Goal: Task Accomplishment & Management: Use online tool/utility

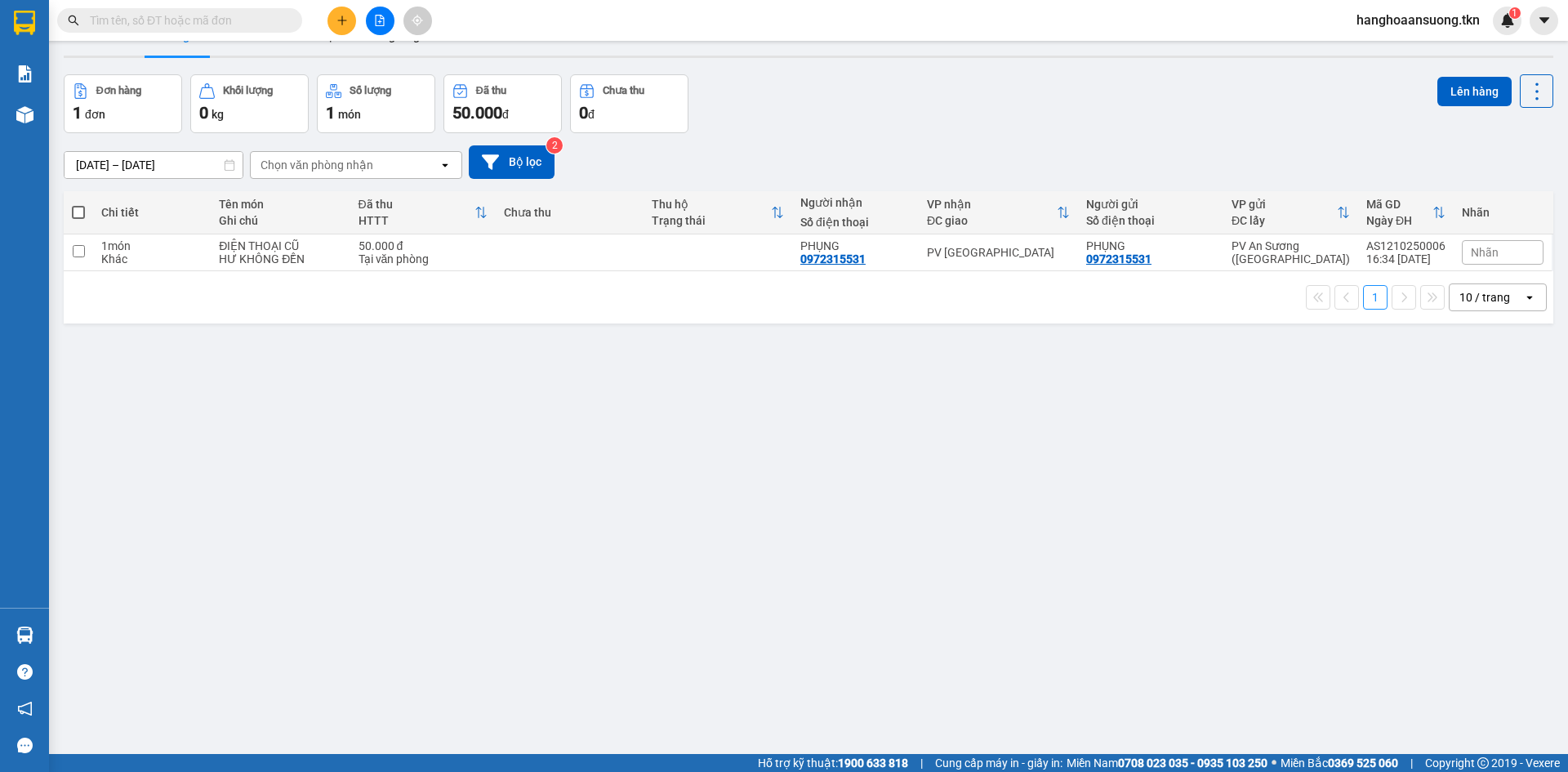
scroll to position [75, 0]
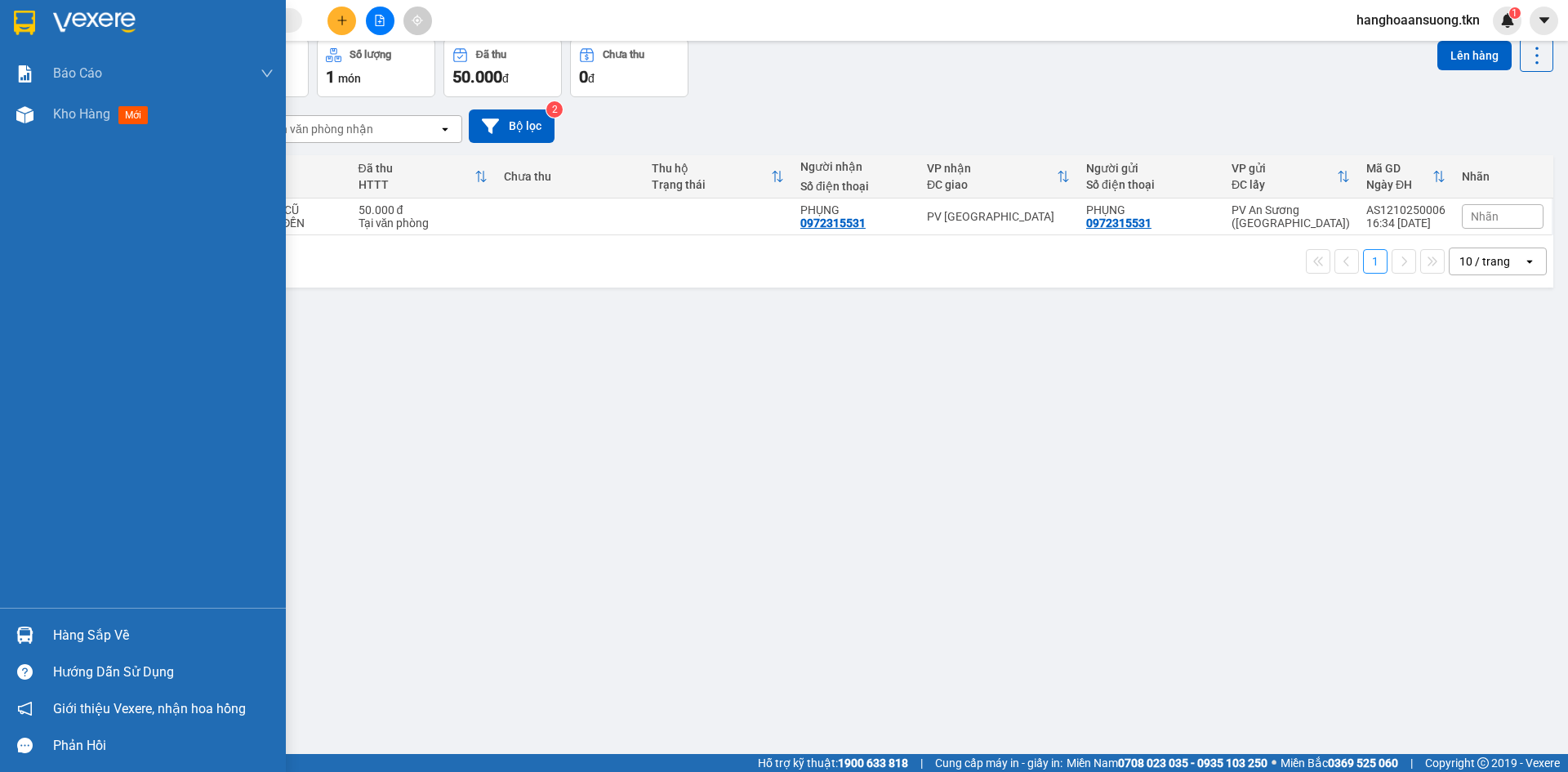
click at [26, 33] on img at bounding box center [24, 23] width 21 height 25
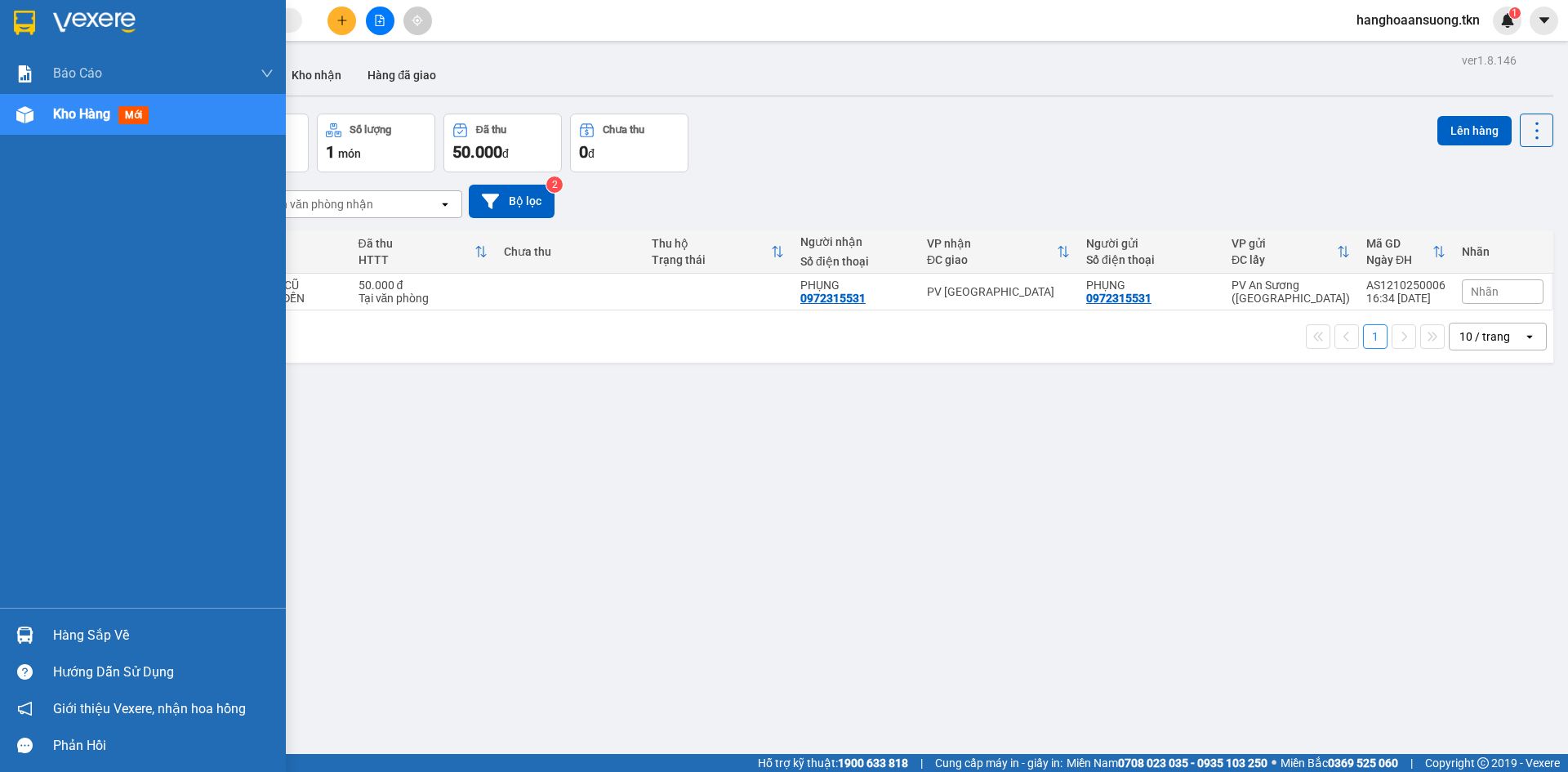
click at [16, 632] on img at bounding box center [24, 635] width 17 height 17
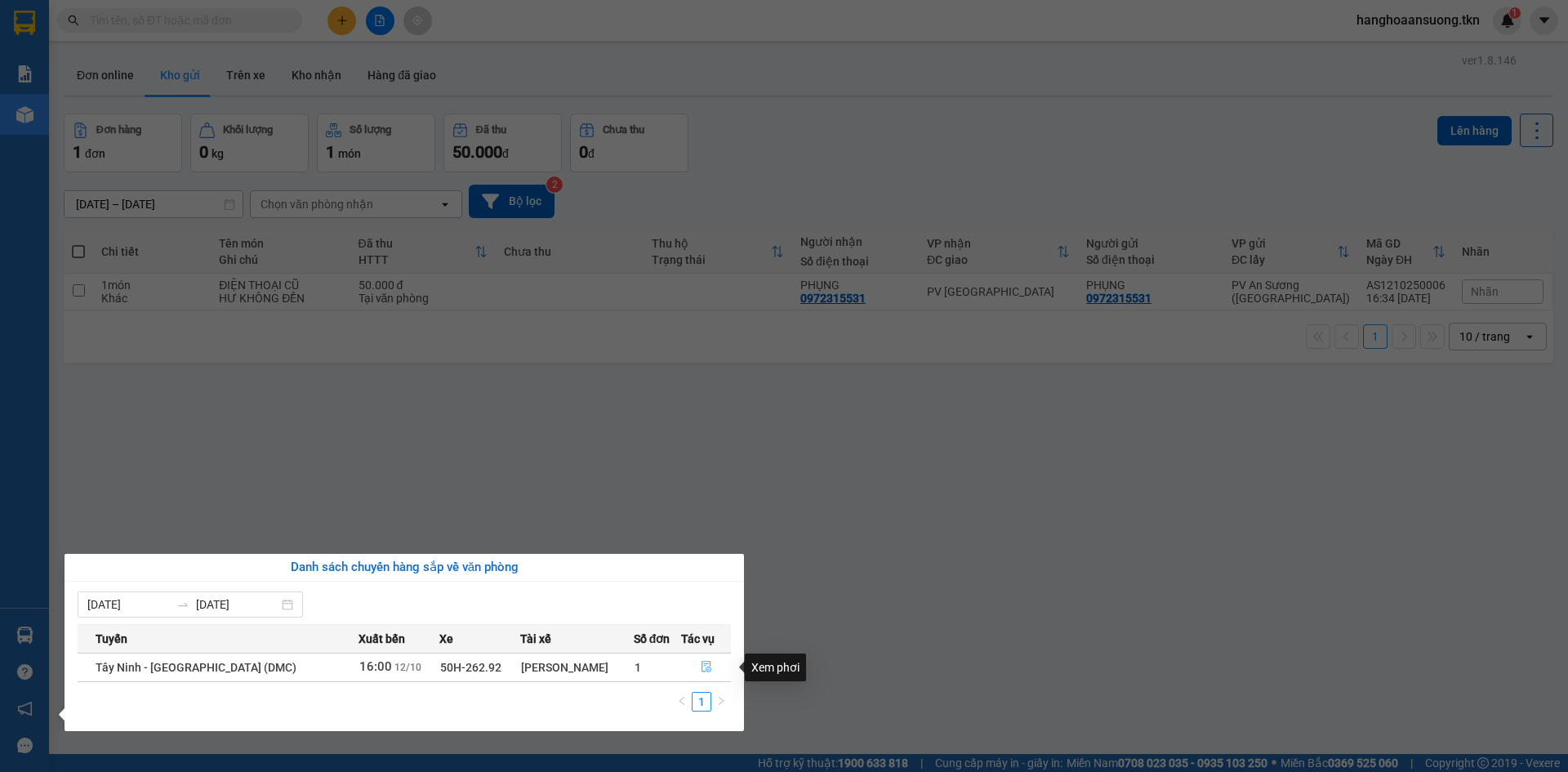
click at [700, 668] on icon "file-done" at bounding box center [705, 665] width 11 height 11
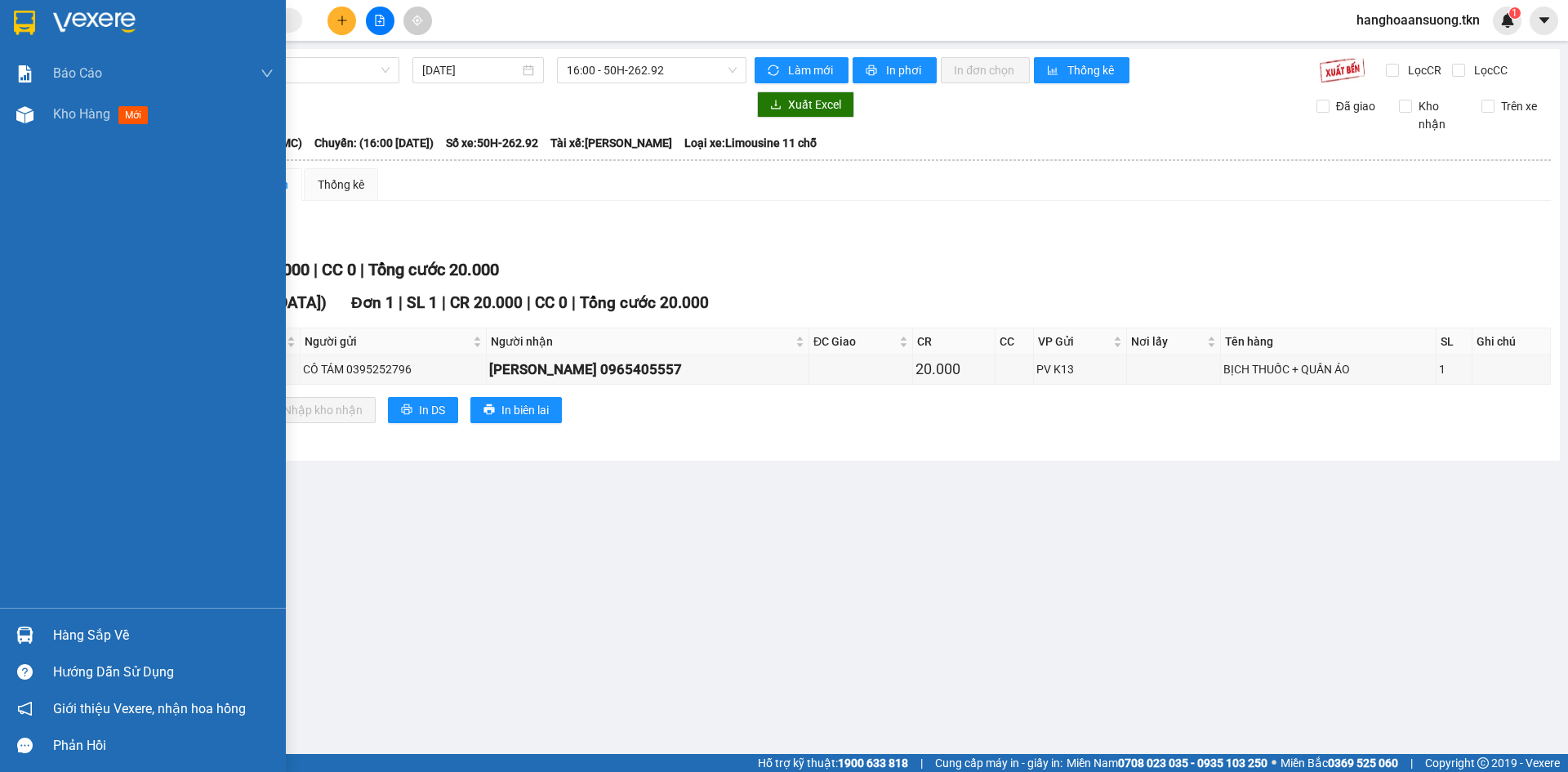
click at [21, 20] on img at bounding box center [24, 23] width 21 height 25
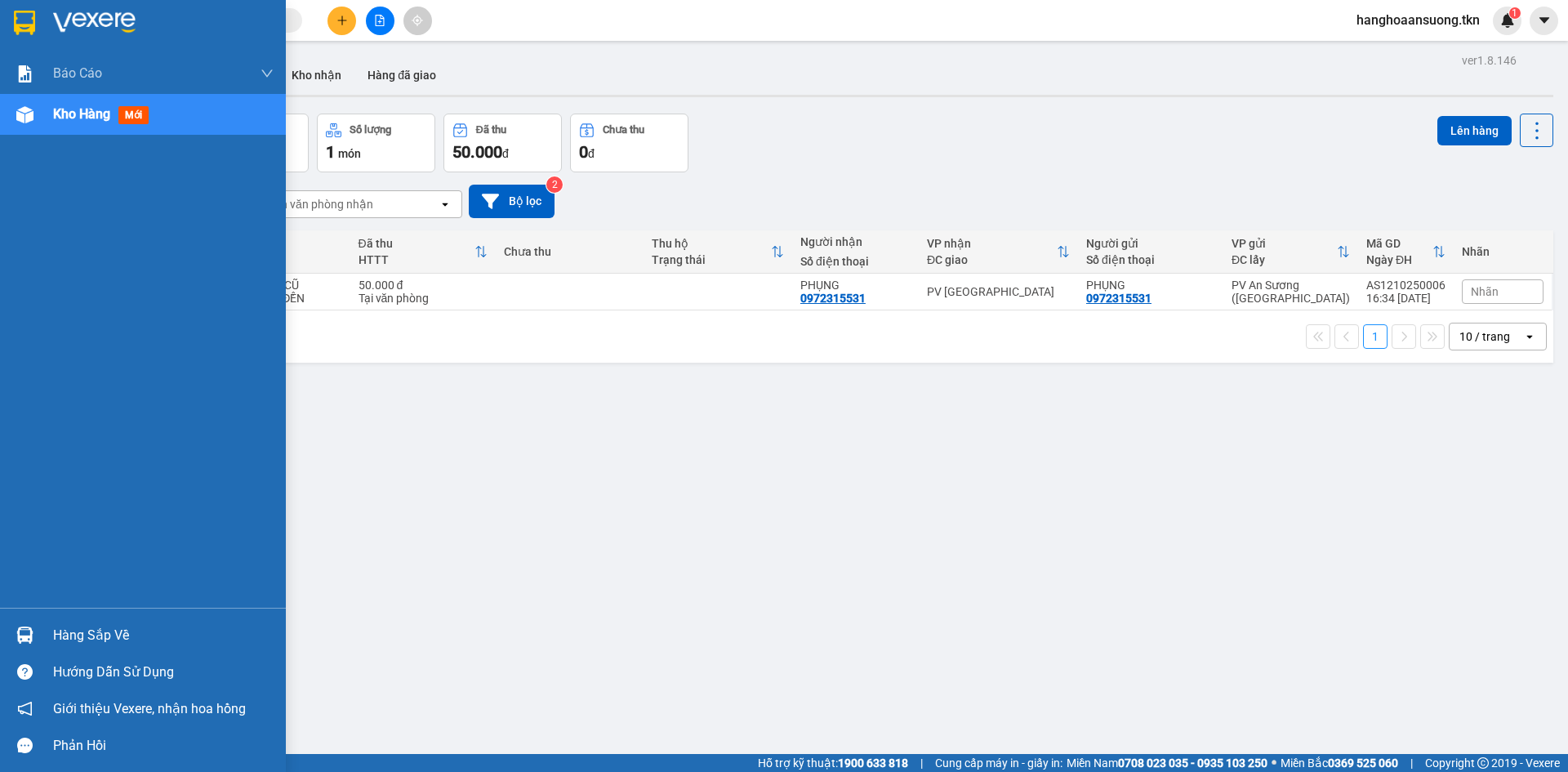
click at [22, 640] on img at bounding box center [24, 635] width 17 height 17
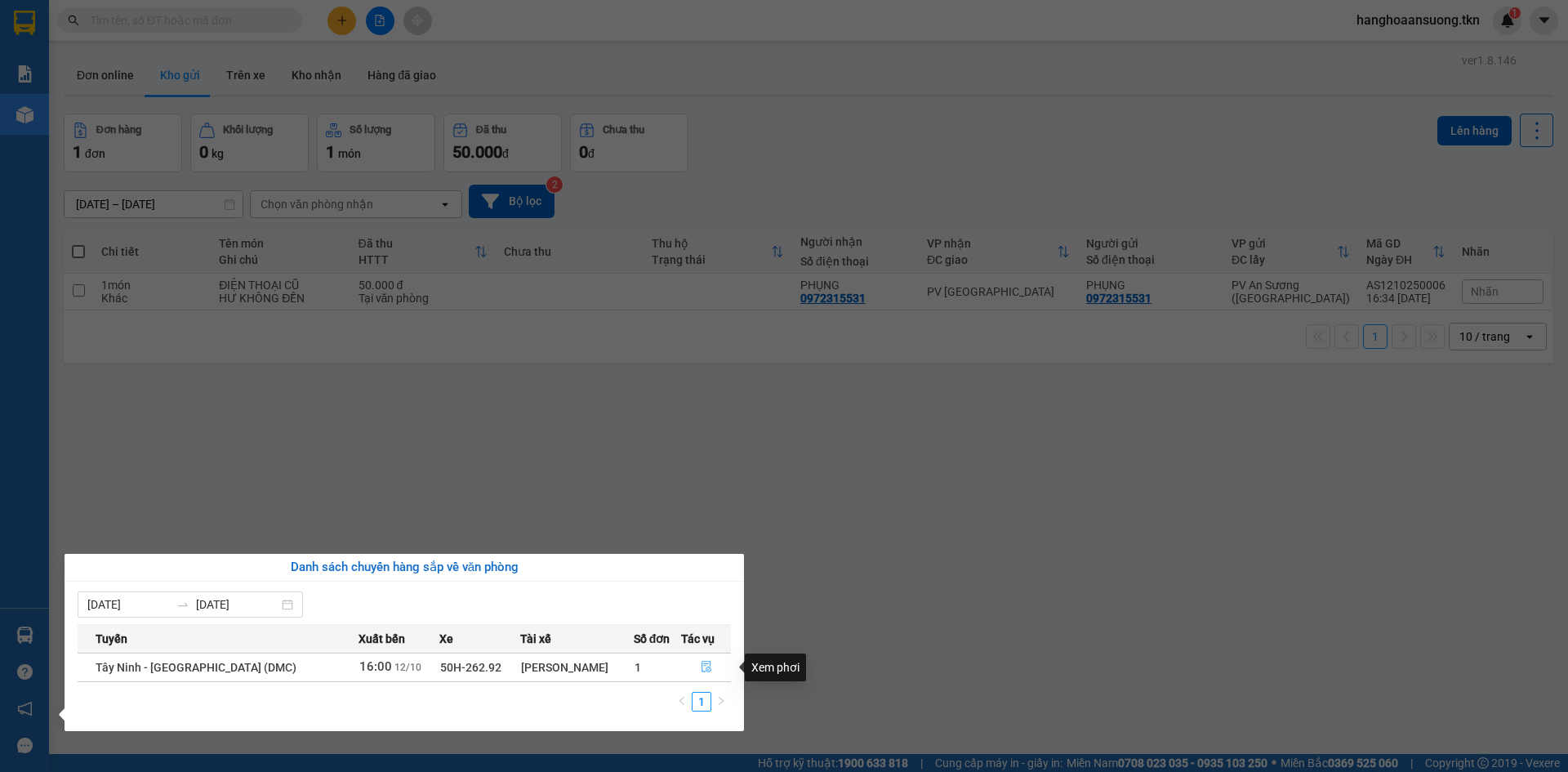
click at [700, 663] on icon "file-done" at bounding box center [705, 665] width 11 height 11
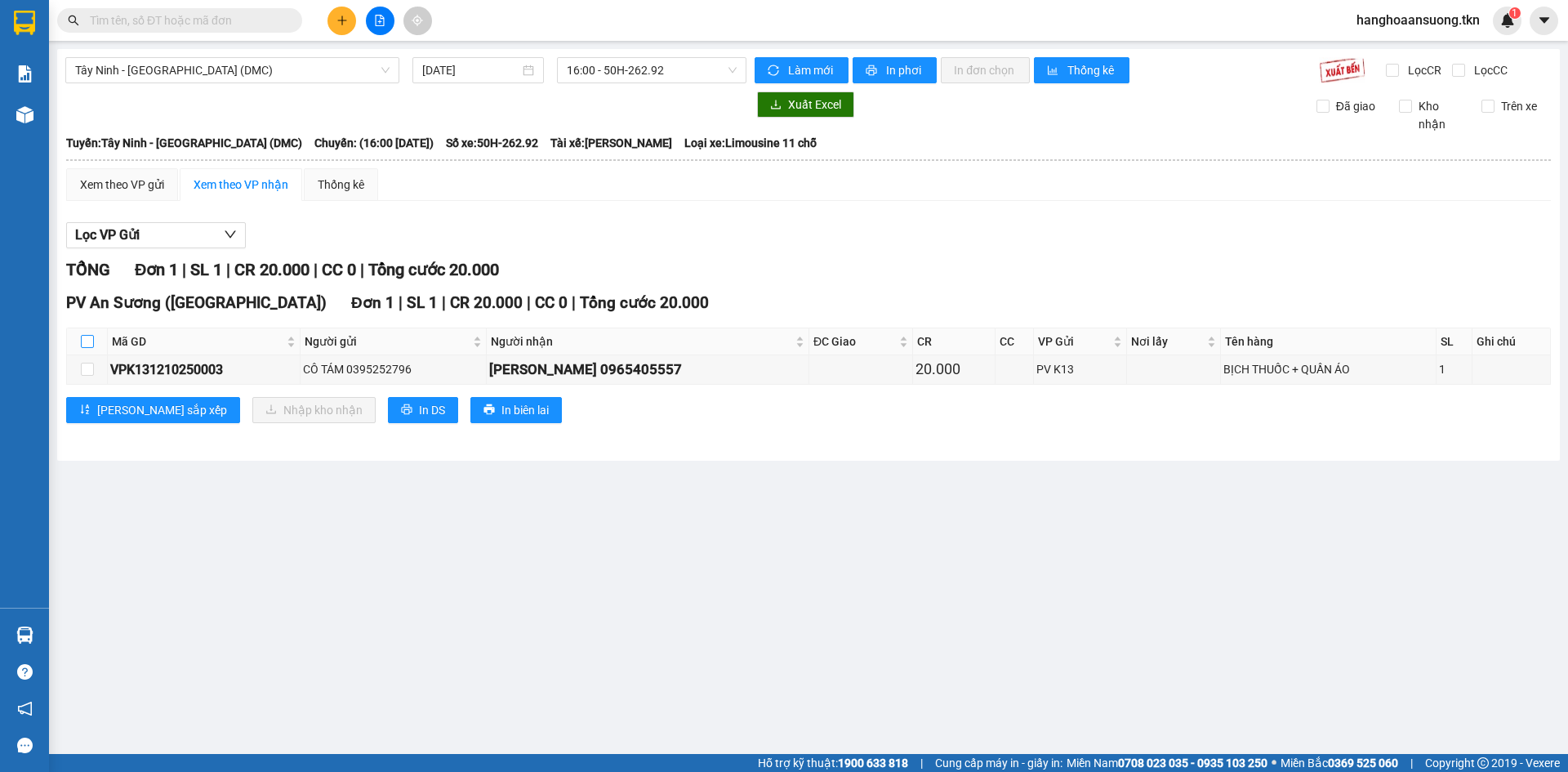
click at [89, 339] on input "checkbox" at bounding box center [87, 341] width 13 height 13
checkbox input "true"
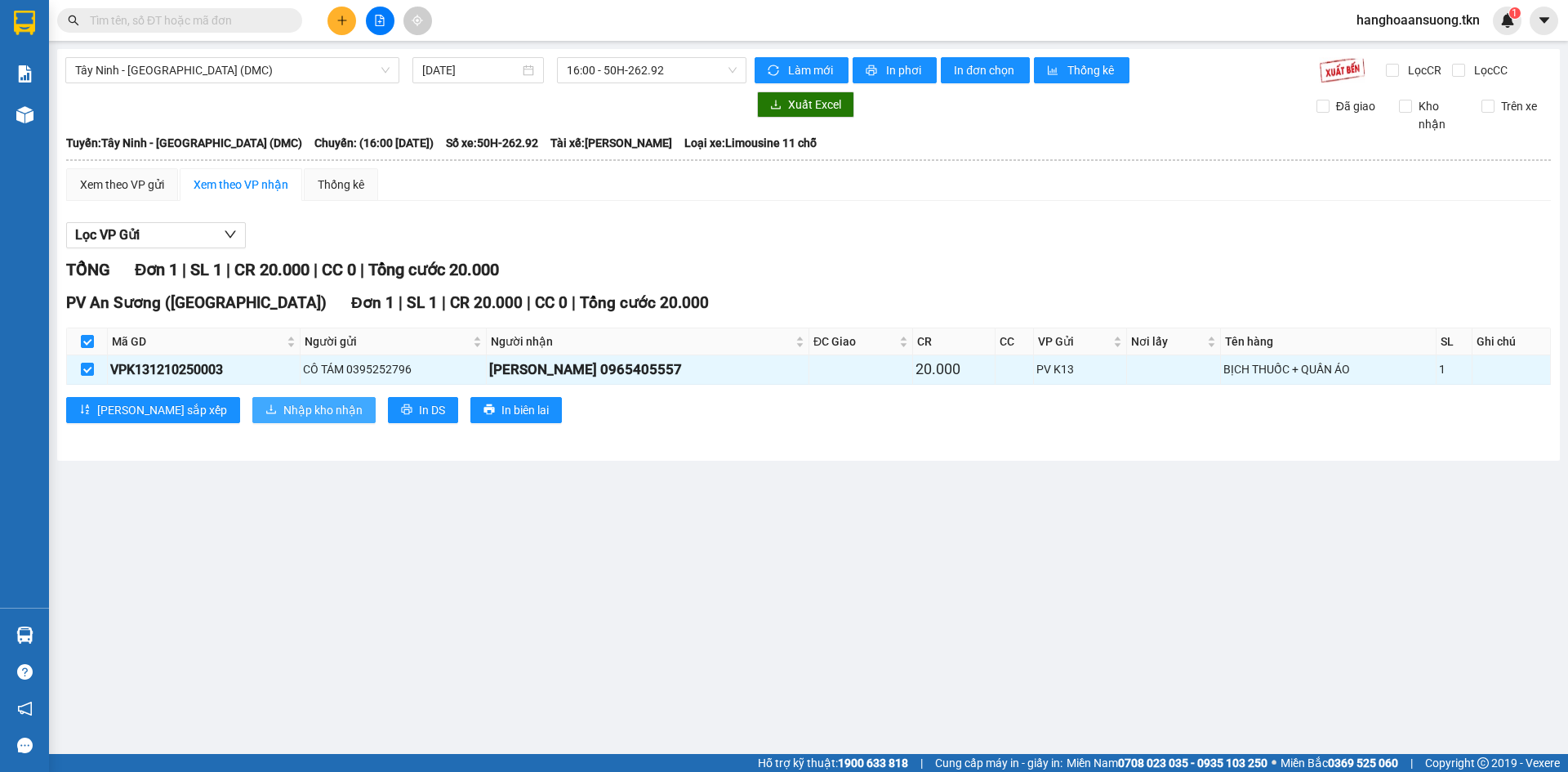
click at [283, 409] on span "Nhập kho nhận" at bounding box center [323, 409] width 80 height 18
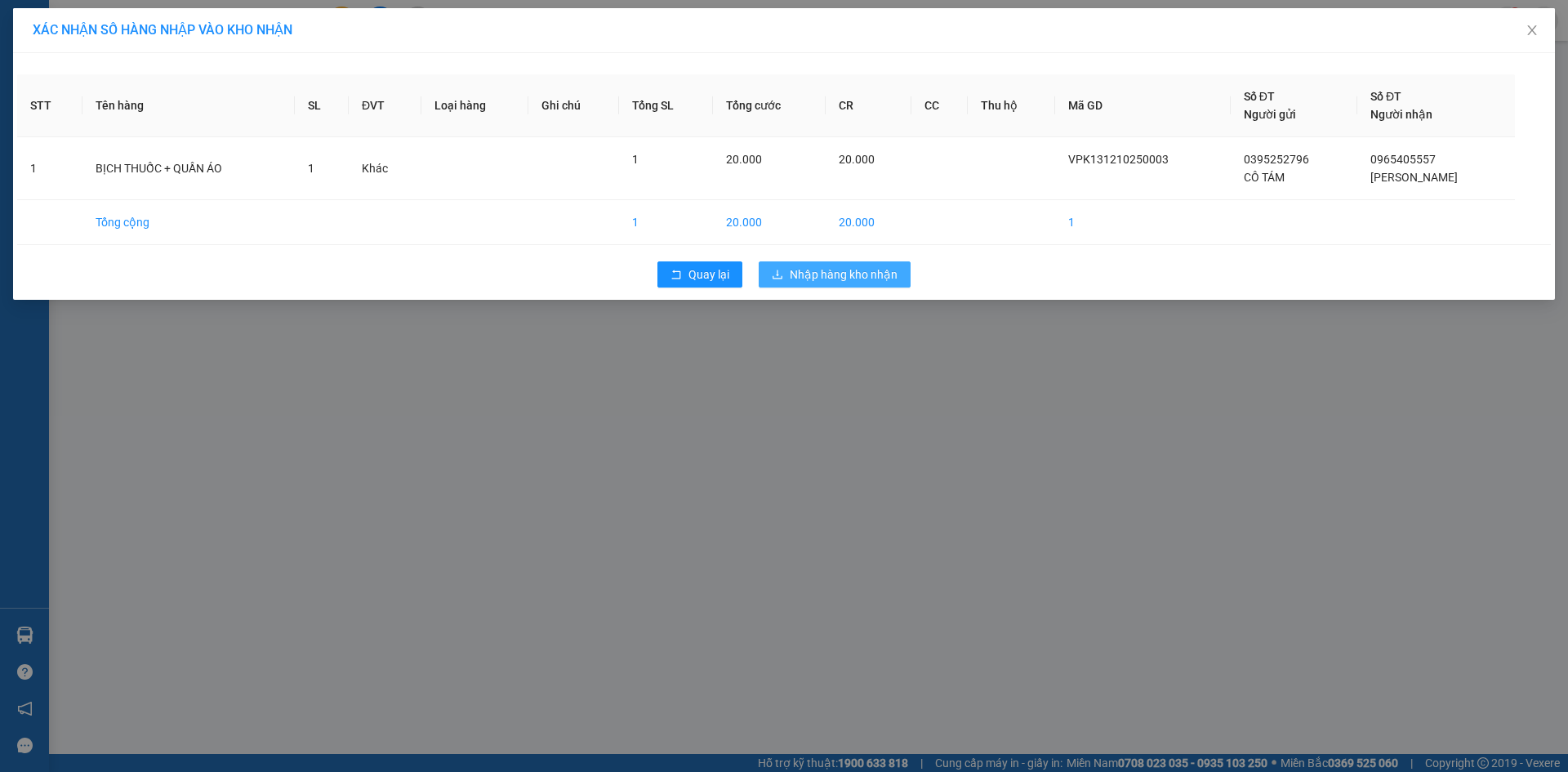
click at [834, 279] on span "Nhập hàng kho nhận" at bounding box center [844, 274] width 108 height 18
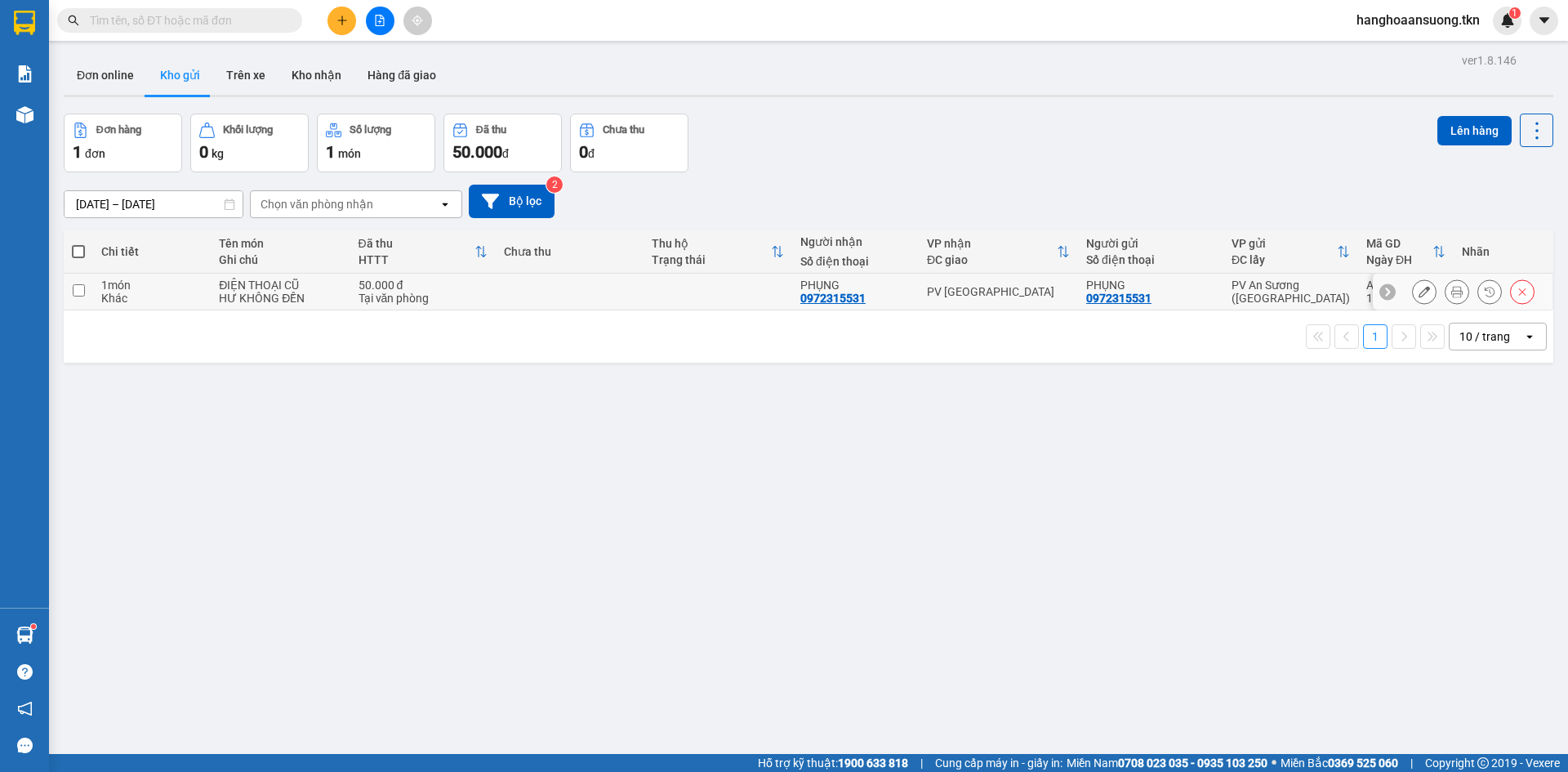
click at [619, 292] on td at bounding box center [570, 292] width 148 height 37
checkbox input "true"
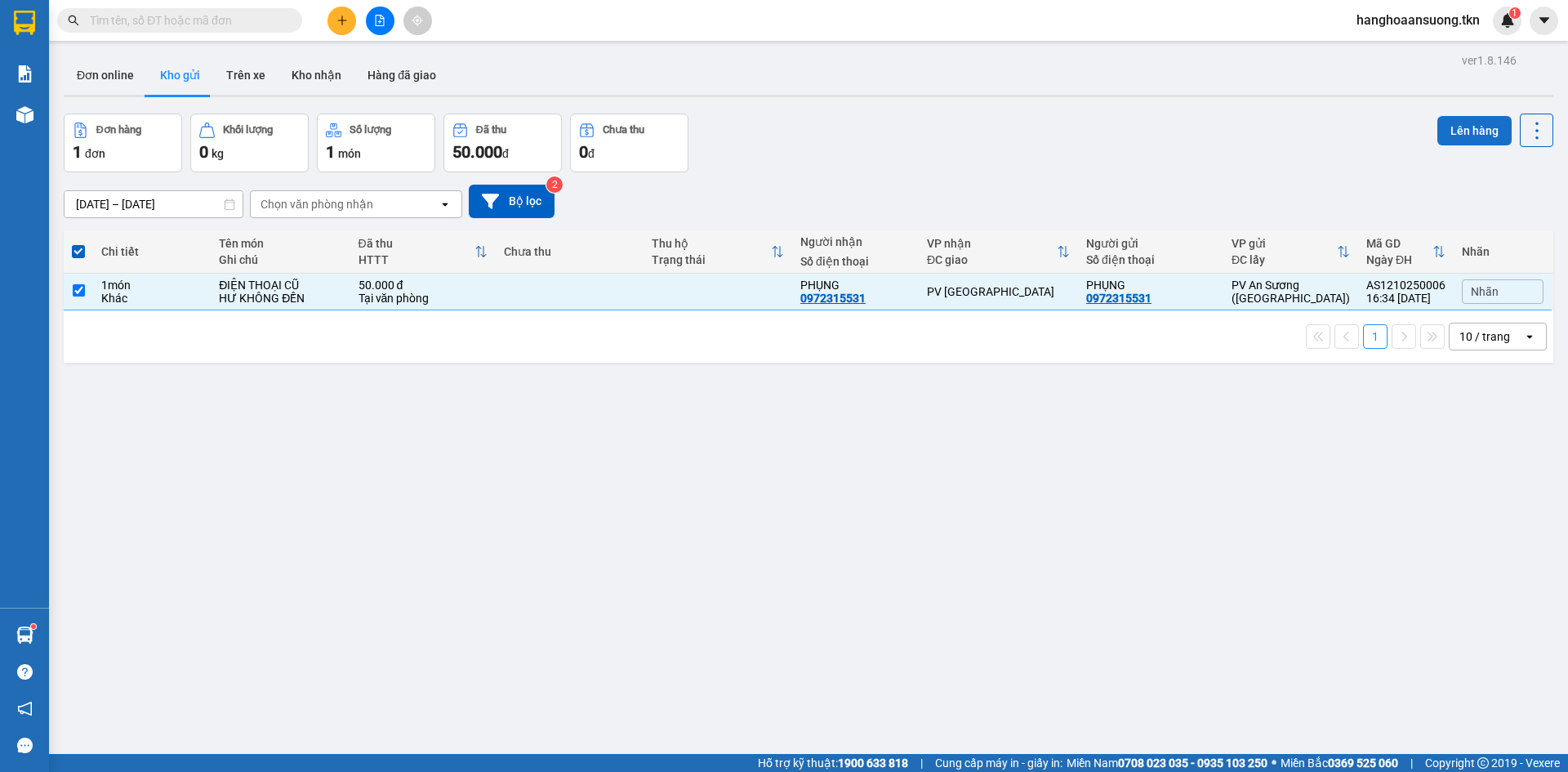
click at [1460, 129] on button "Lên hàng" at bounding box center [1474, 130] width 75 height 30
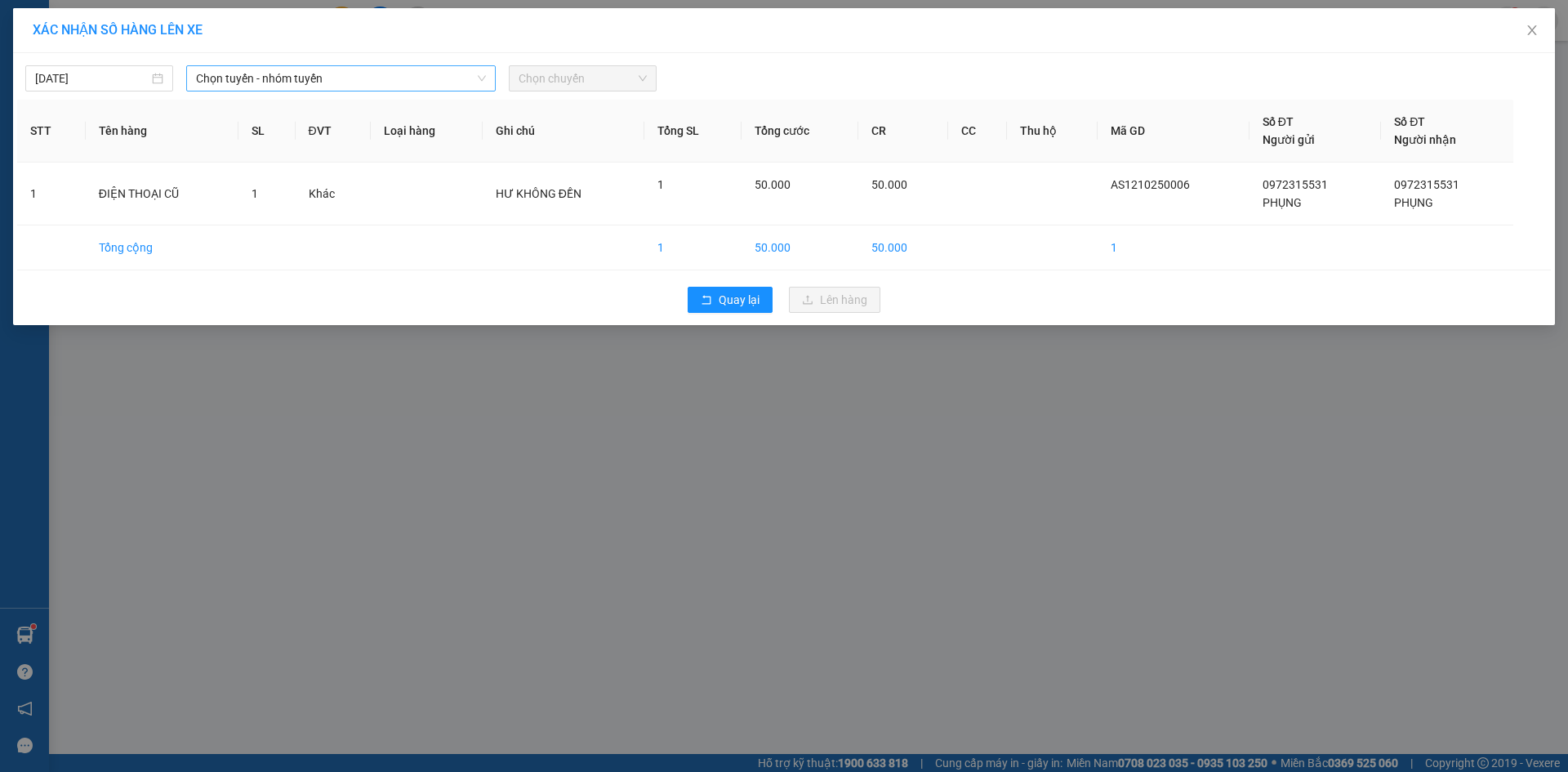
click at [293, 76] on span "Chọn tuyến - nhóm tuyến" at bounding box center [341, 78] width 290 height 25
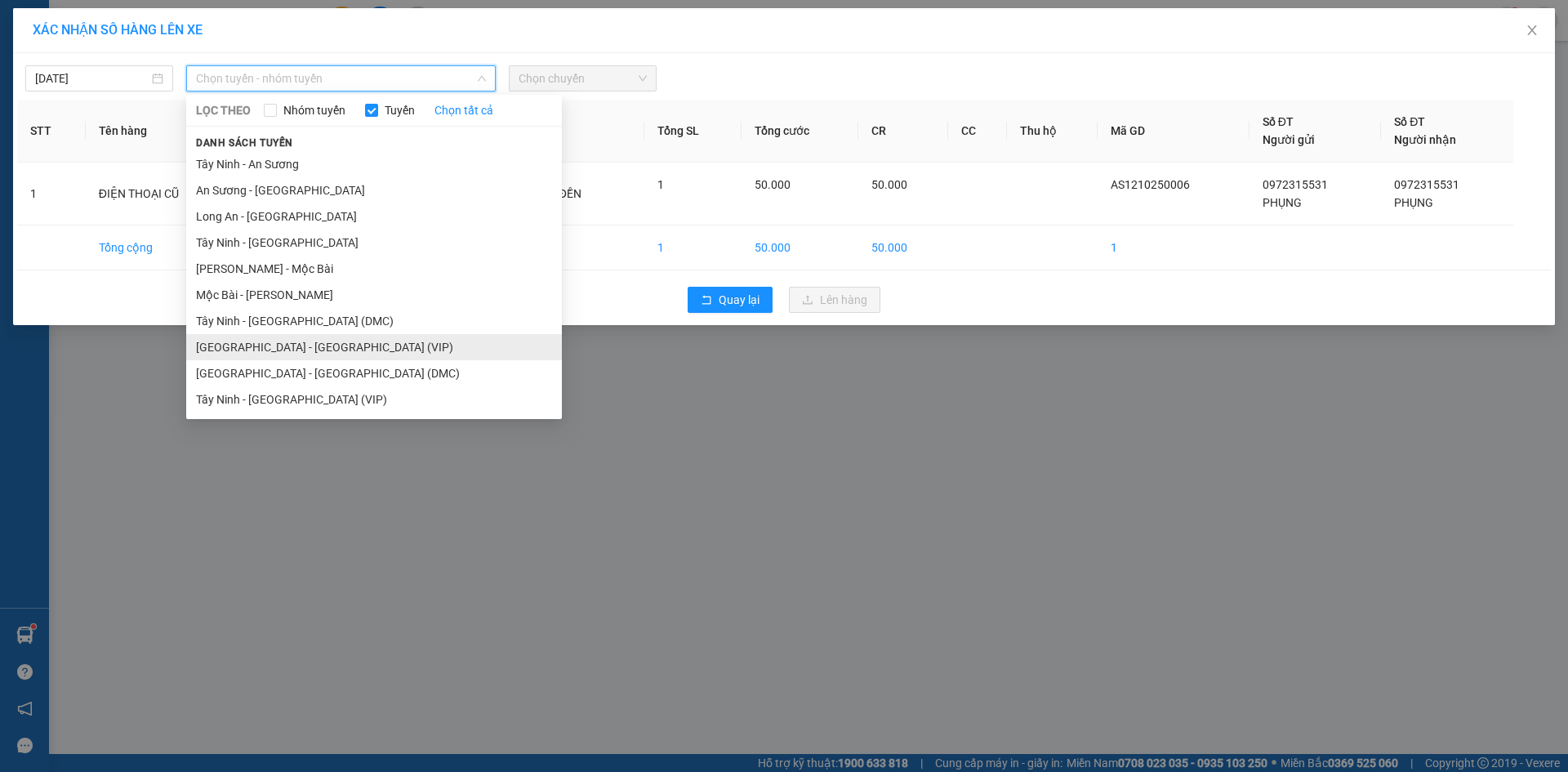
click at [335, 344] on li "[GEOGRAPHIC_DATA] - [GEOGRAPHIC_DATA] (VIP)" at bounding box center [374, 347] width 376 height 26
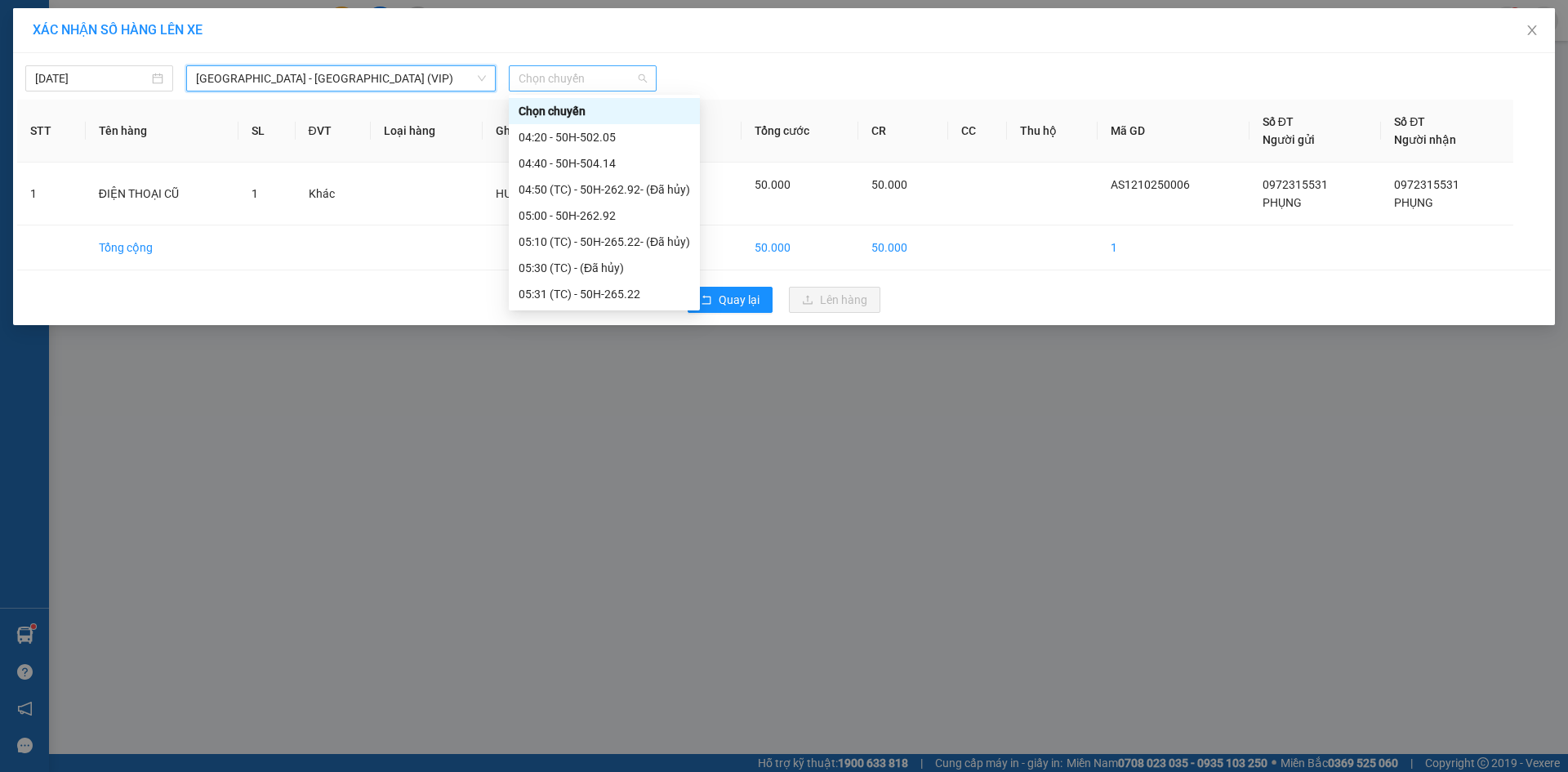
click at [601, 77] on span "Chọn chuyến" at bounding box center [583, 78] width 129 height 25
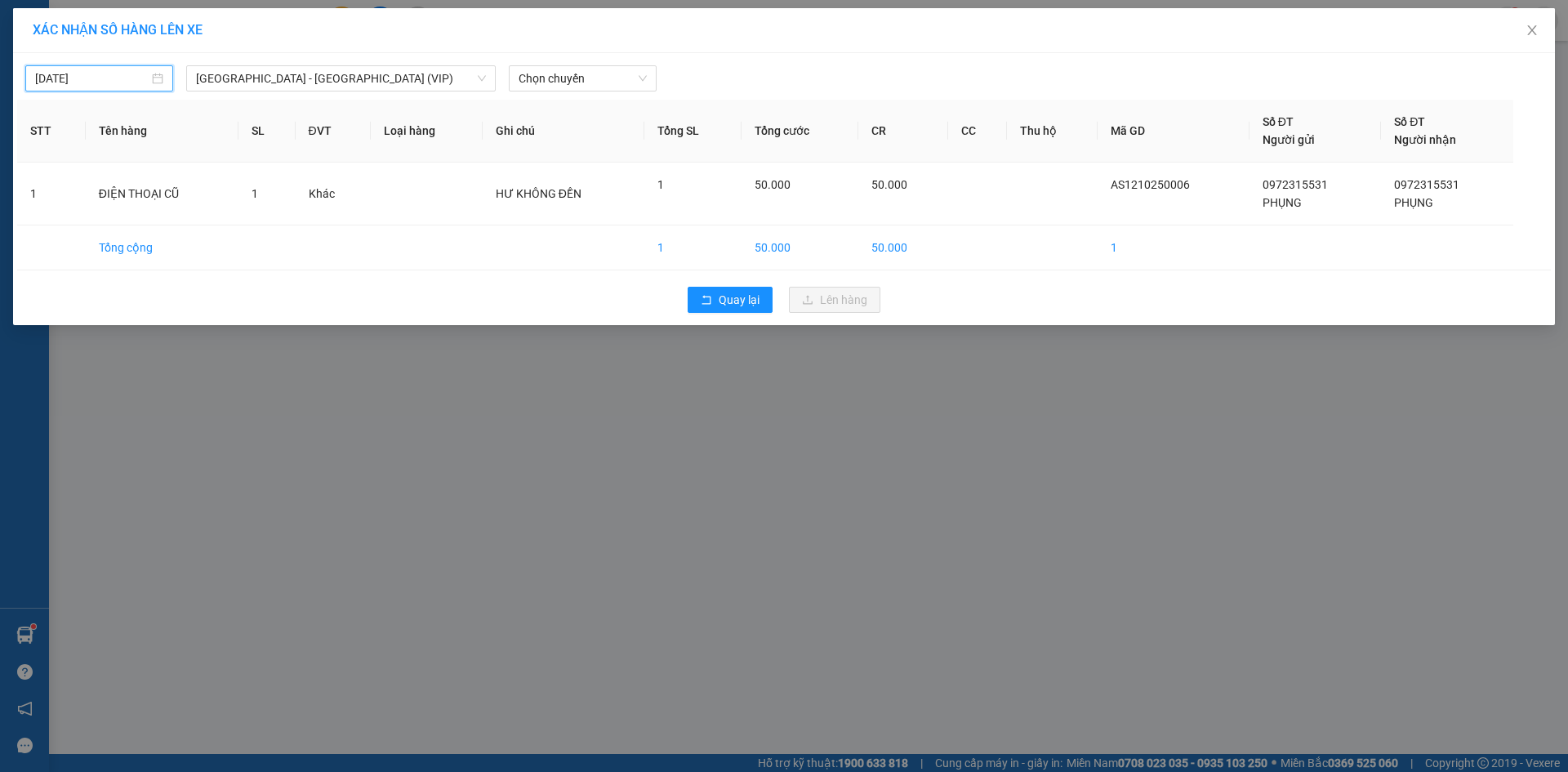
click at [77, 75] on input "[DATE]" at bounding box center [92, 79] width 114 height 18
click at [82, 219] on div "13" at bounding box center [80, 222] width 20 height 20
type input "[DATE]"
click at [550, 71] on span "Chọn chuyến" at bounding box center [583, 78] width 129 height 25
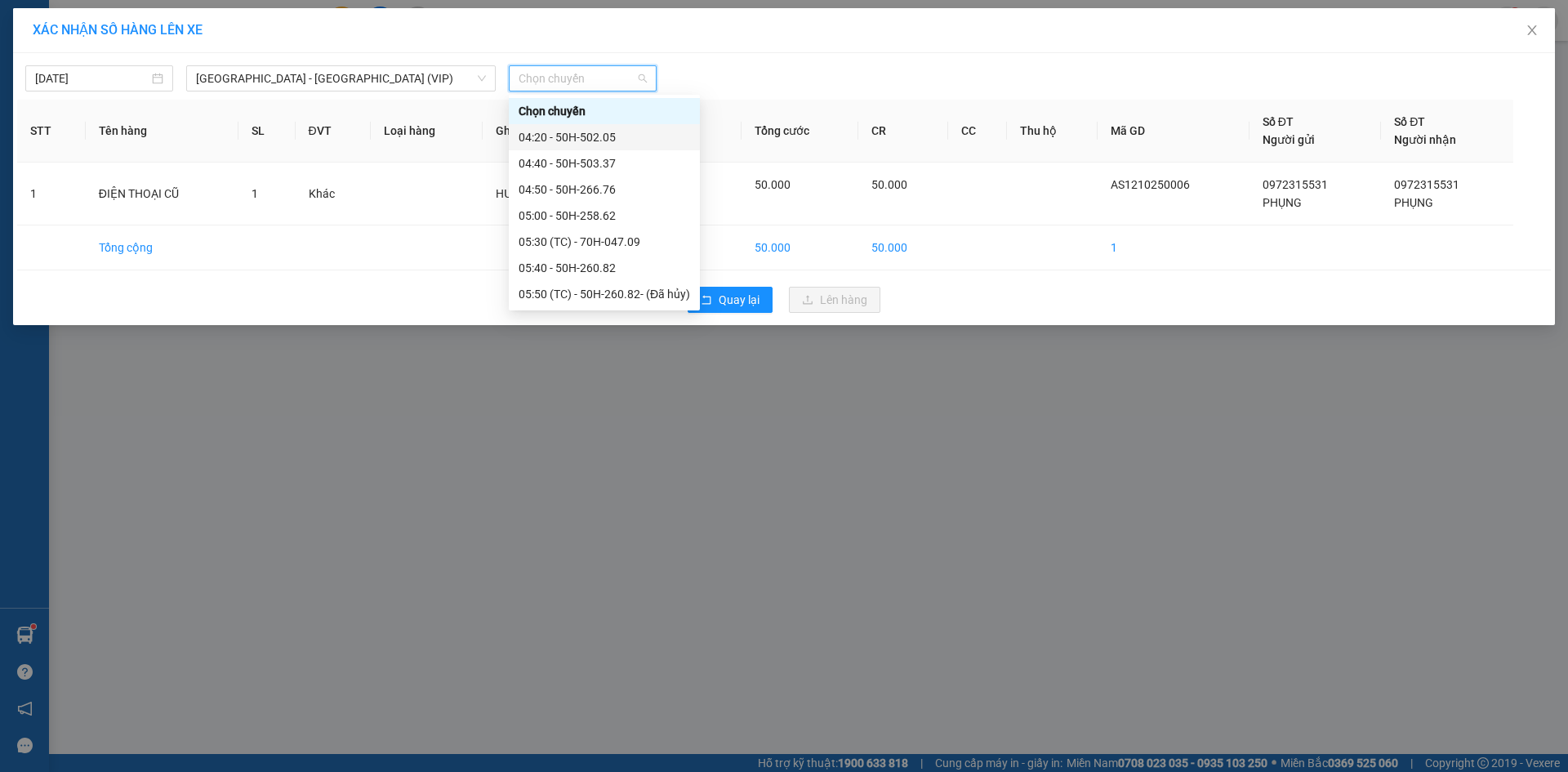
click at [627, 135] on div "04:20 - 50H-502.05" at bounding box center [605, 137] width 171 height 18
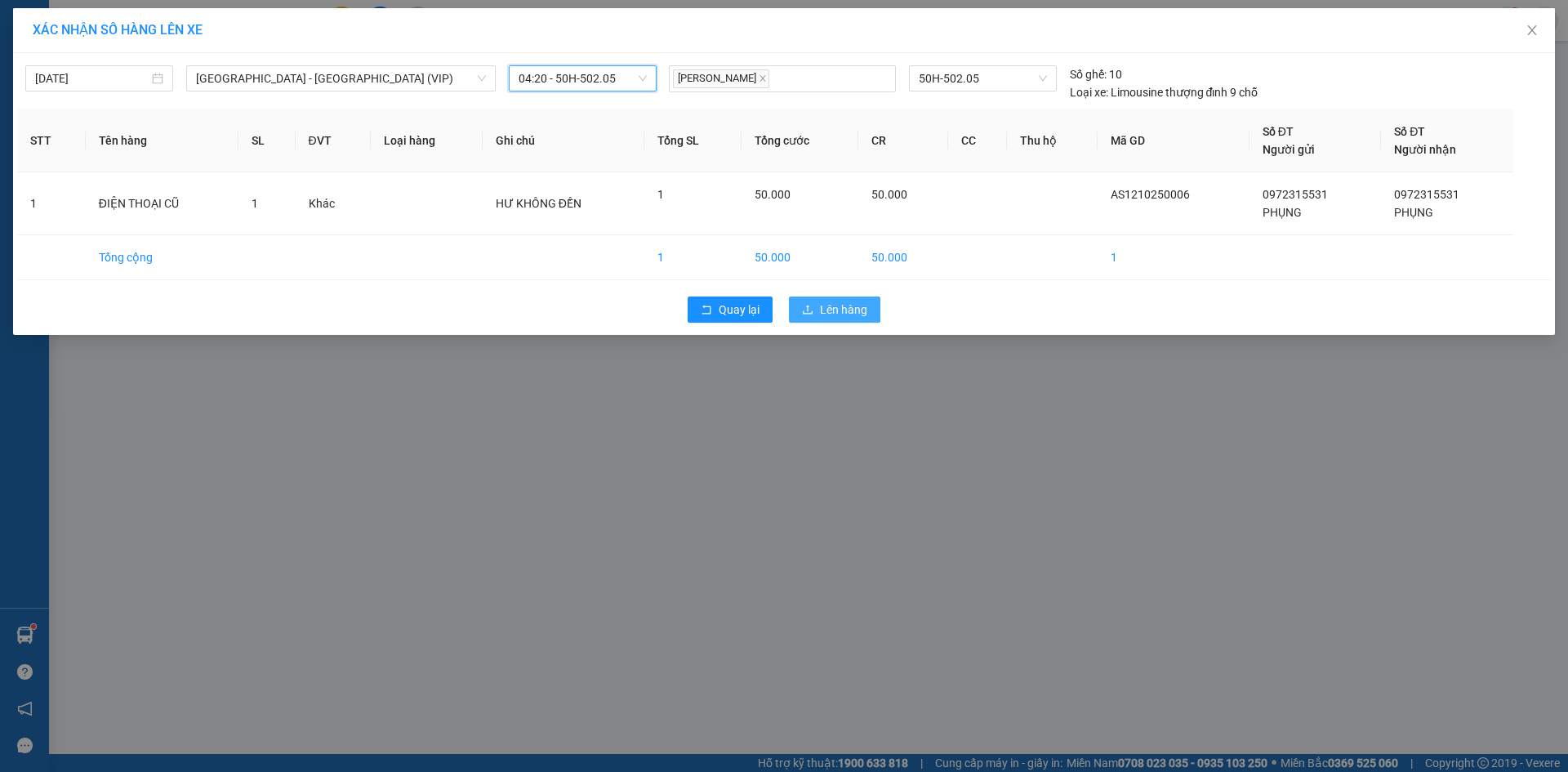
click at [847, 309] on span "Lên hàng" at bounding box center [844, 310] width 48 height 18
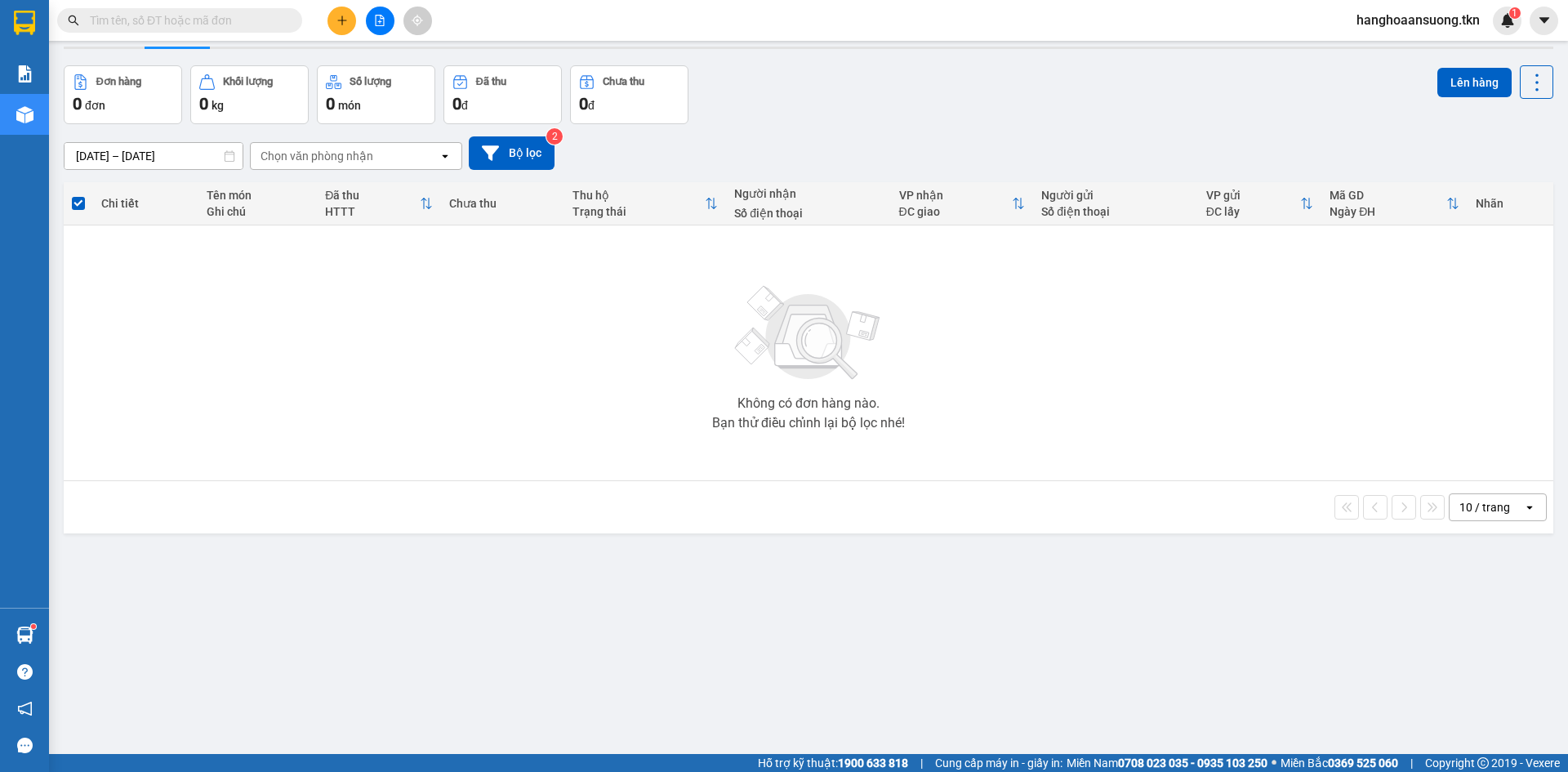
scroll to position [75, 0]
